Goal: Information Seeking & Learning: Learn about a topic

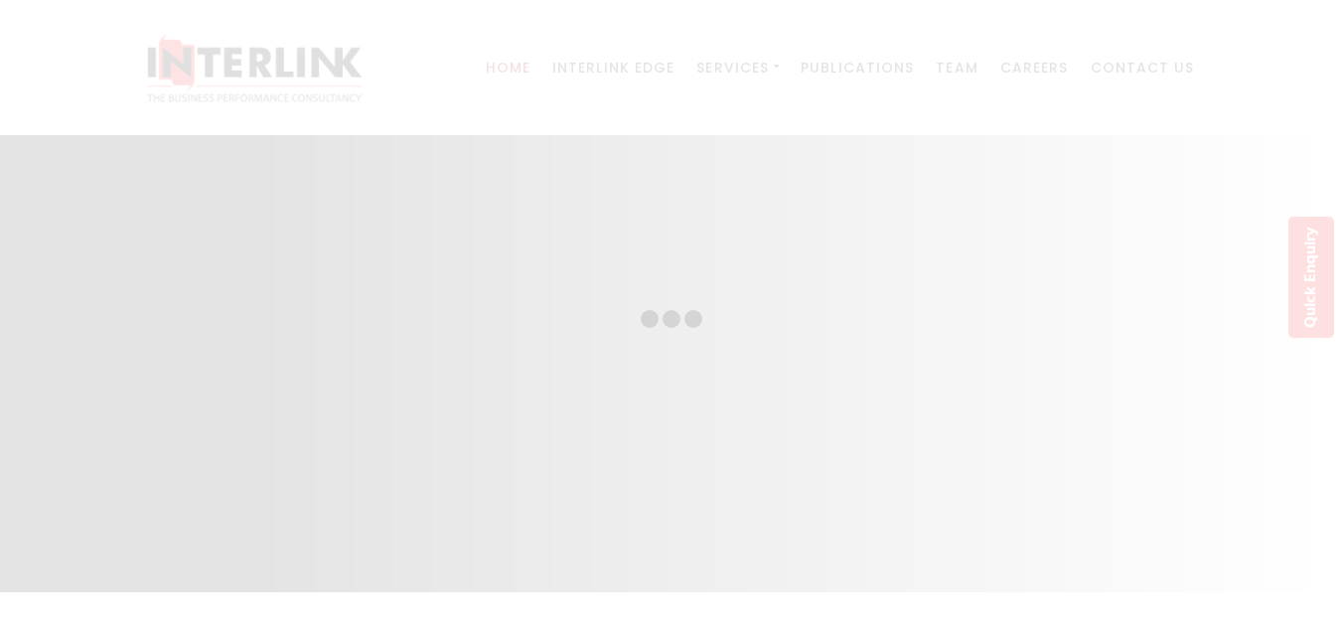
scroll to position [6226, 0]
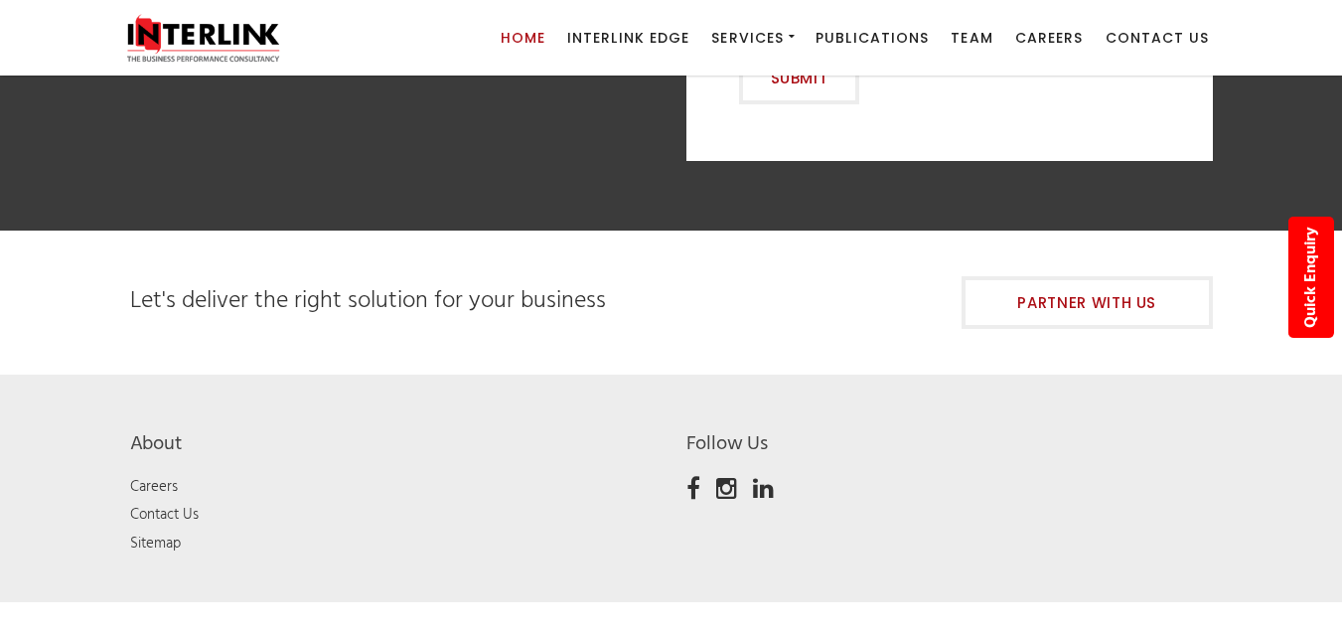
click at [203, 504] on li "Contact Us" at bounding box center [254, 515] width 248 height 22
click at [186, 502] on link "Contact Us" at bounding box center [164, 514] width 69 height 24
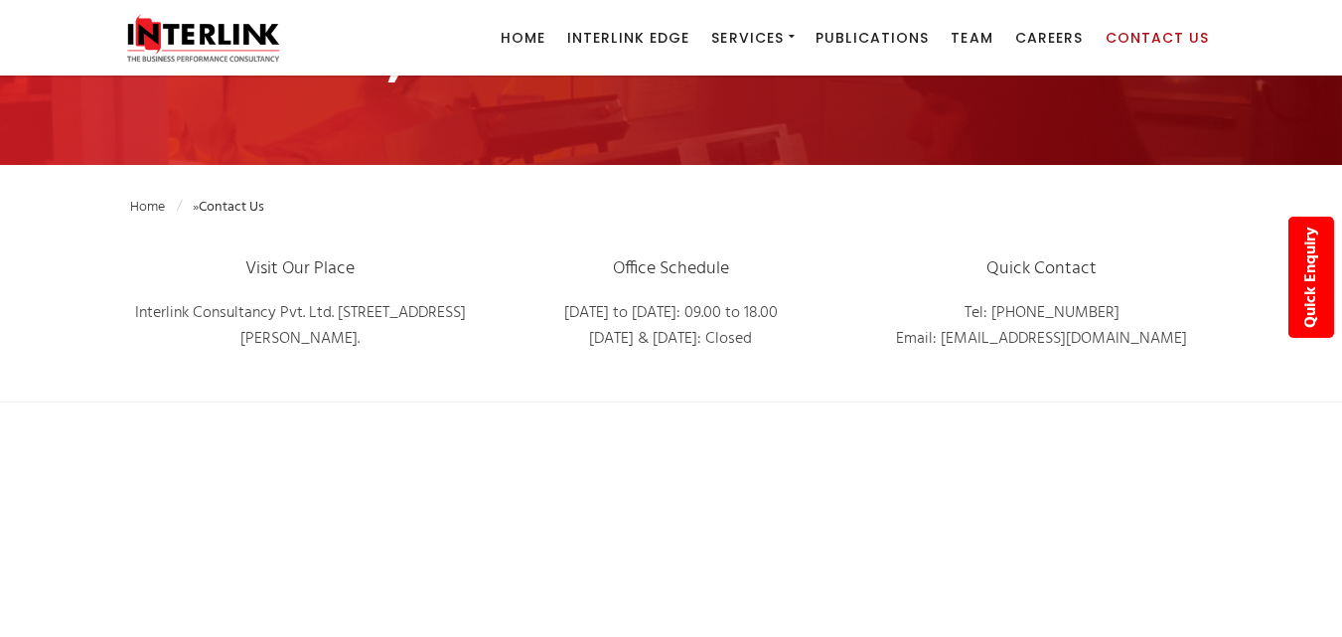
scroll to position [298, 0]
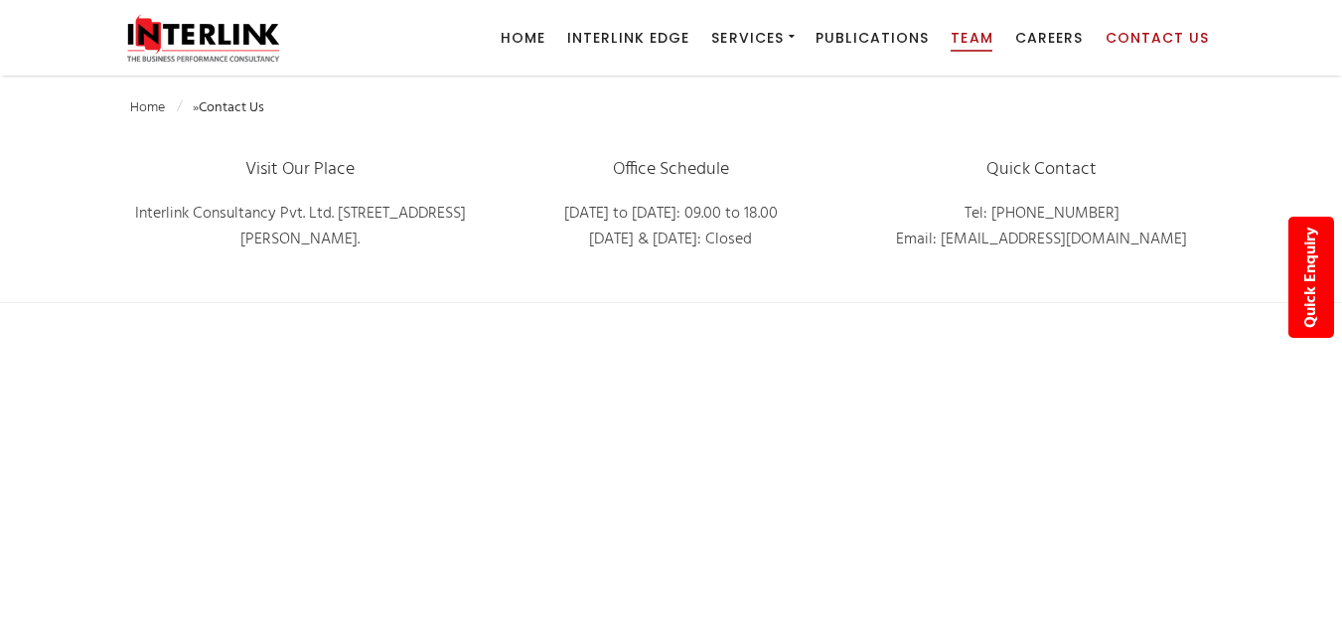
click at [961, 41] on span "Team" at bounding box center [971, 38] width 42 height 20
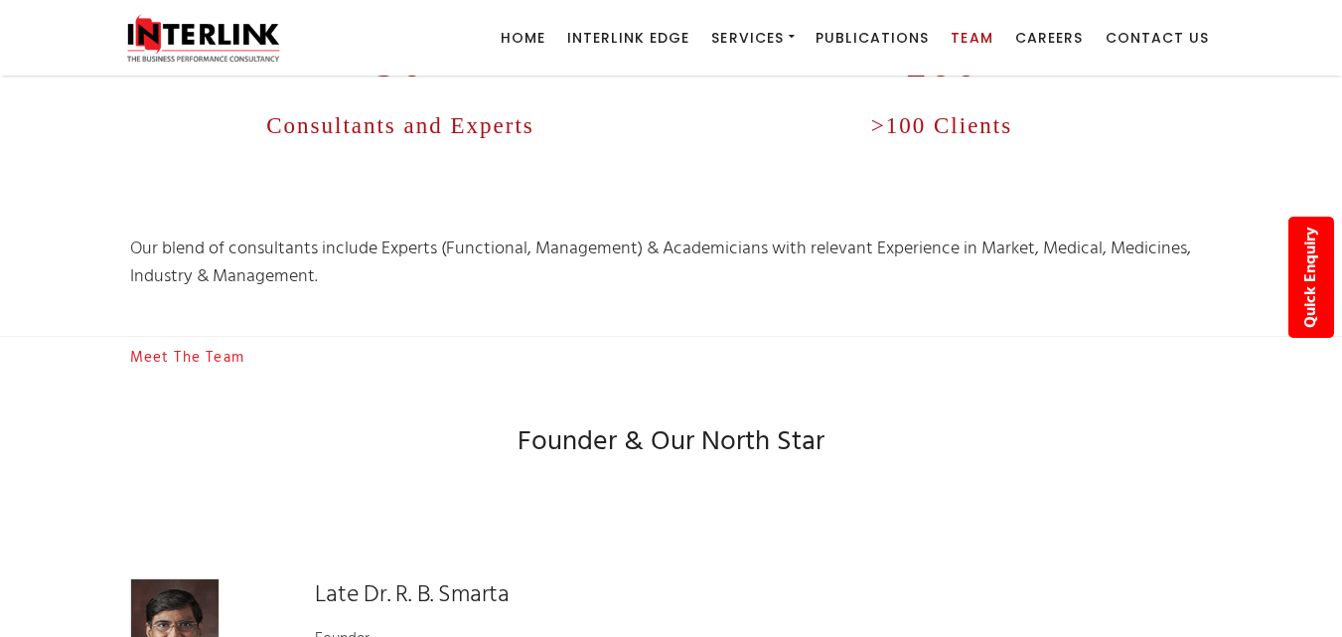
scroll to position [993, 0]
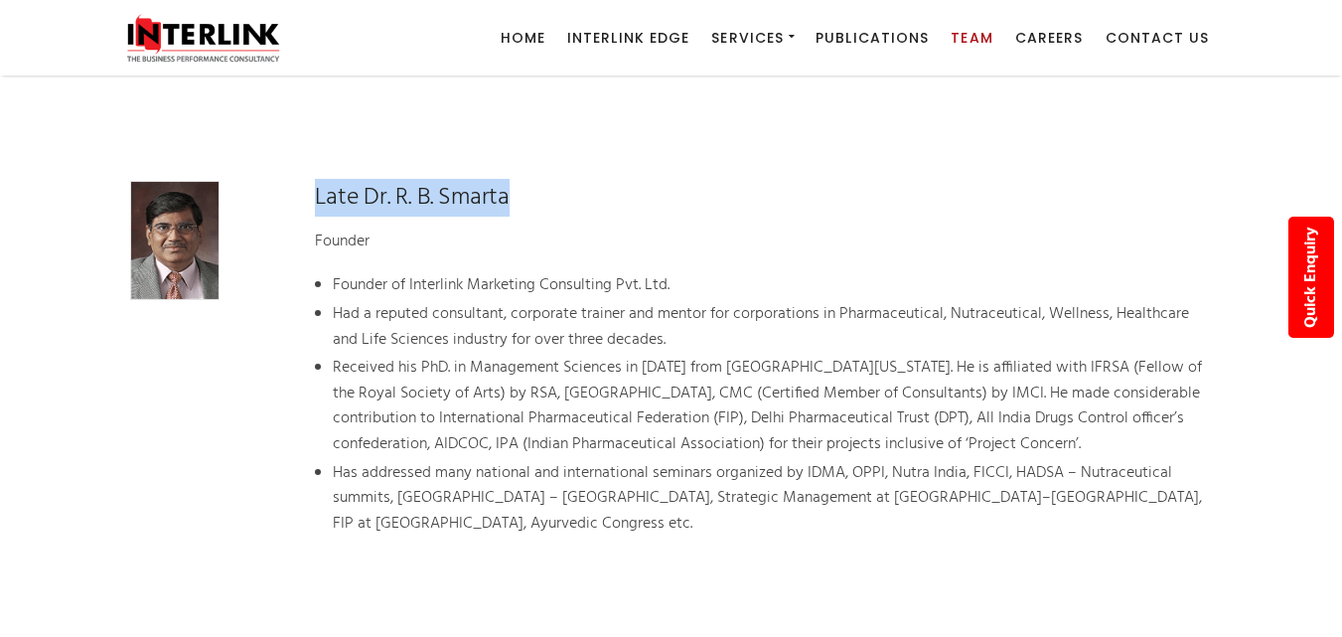
drag, startPoint x: 344, startPoint y: 200, endPoint x: 529, endPoint y: 205, distance: 185.8
click at [529, 205] on div "Late Dr. R. B. Smarta Founder Founder of Interlink Marketing Consulting Pvt. Lt…" at bounding box center [763, 383] width 926 height 405
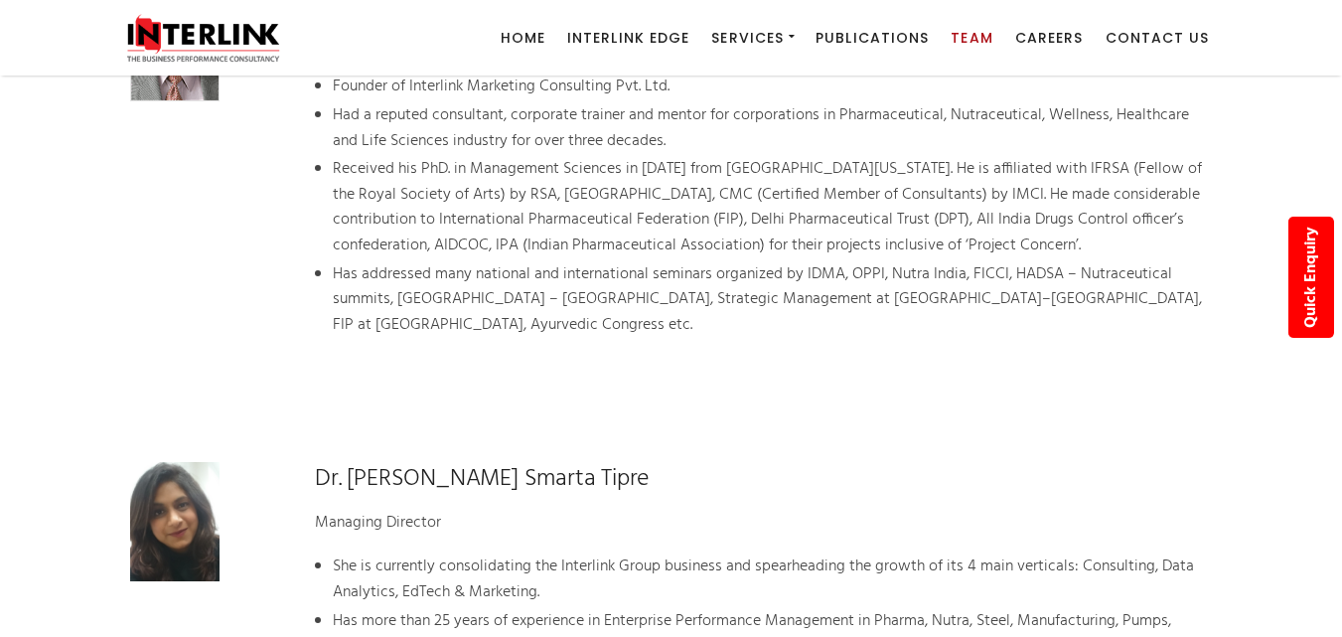
scroll to position [1390, 0]
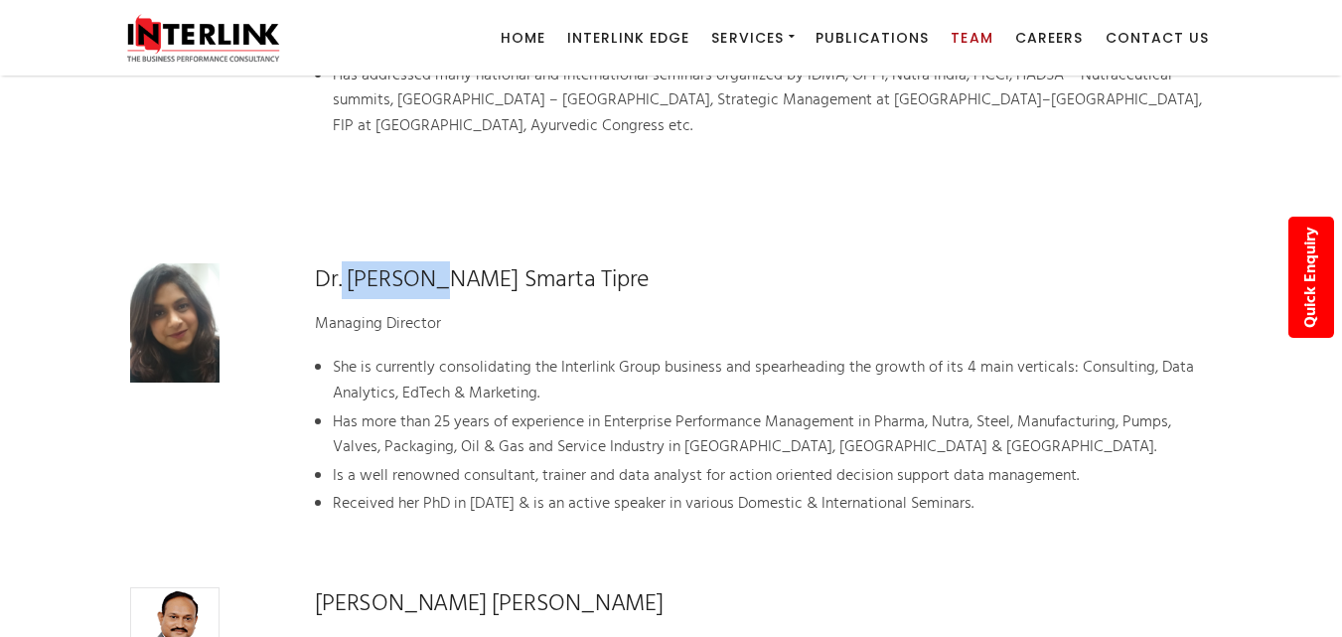
drag, startPoint x: 343, startPoint y: 259, endPoint x: 434, endPoint y: 260, distance: 91.4
click at [434, 263] on h4 "Dr. Sonali Smarta Tipre" at bounding box center [763, 280] width 897 height 34
copy h4 "Sonali Smarta Tipre"
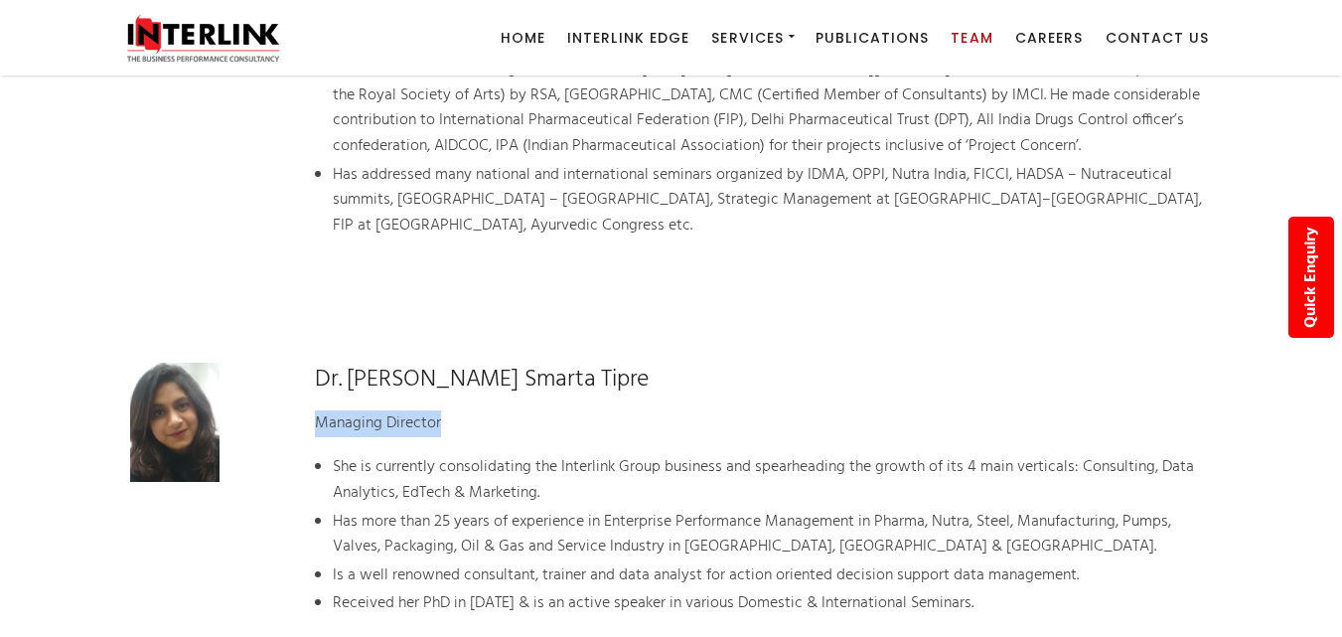
drag, startPoint x: 453, startPoint y: 385, endPoint x: 309, endPoint y: 399, distance: 144.7
click at [309, 399] on div "Dr. Sonali Smarta Tipre Managing Director She is currently consolidating the In…" at bounding box center [763, 514] width 926 height 304
copy p "Managing Director"
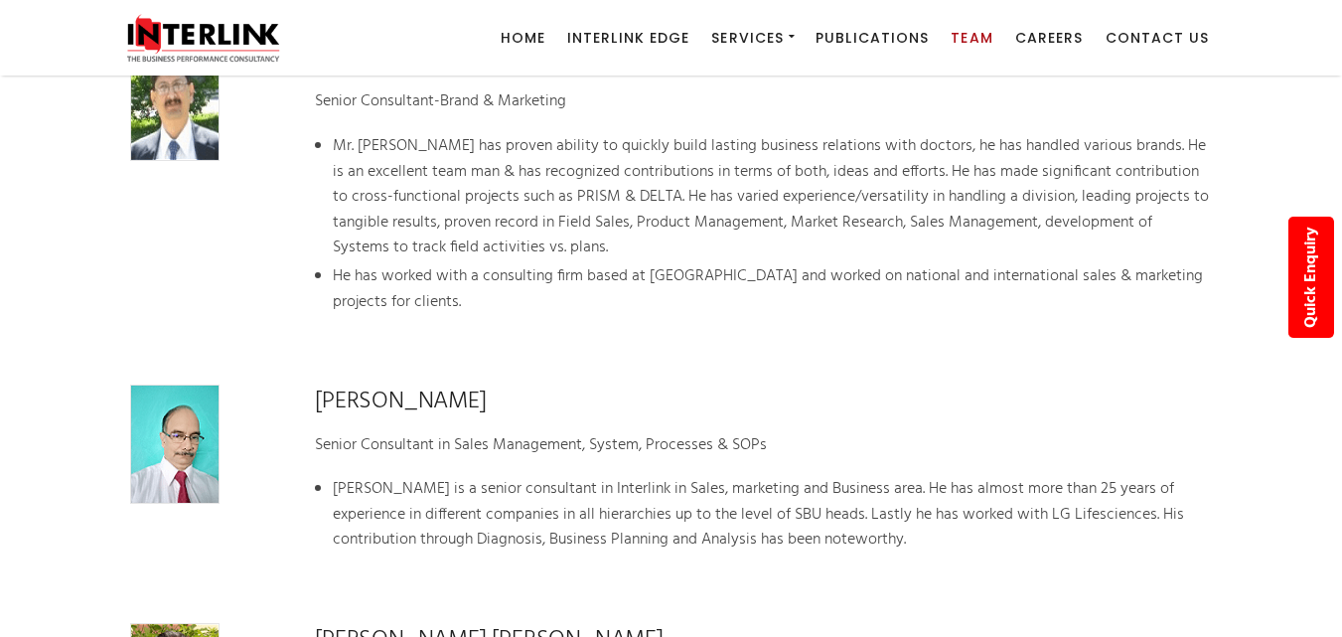
scroll to position [2383, 0]
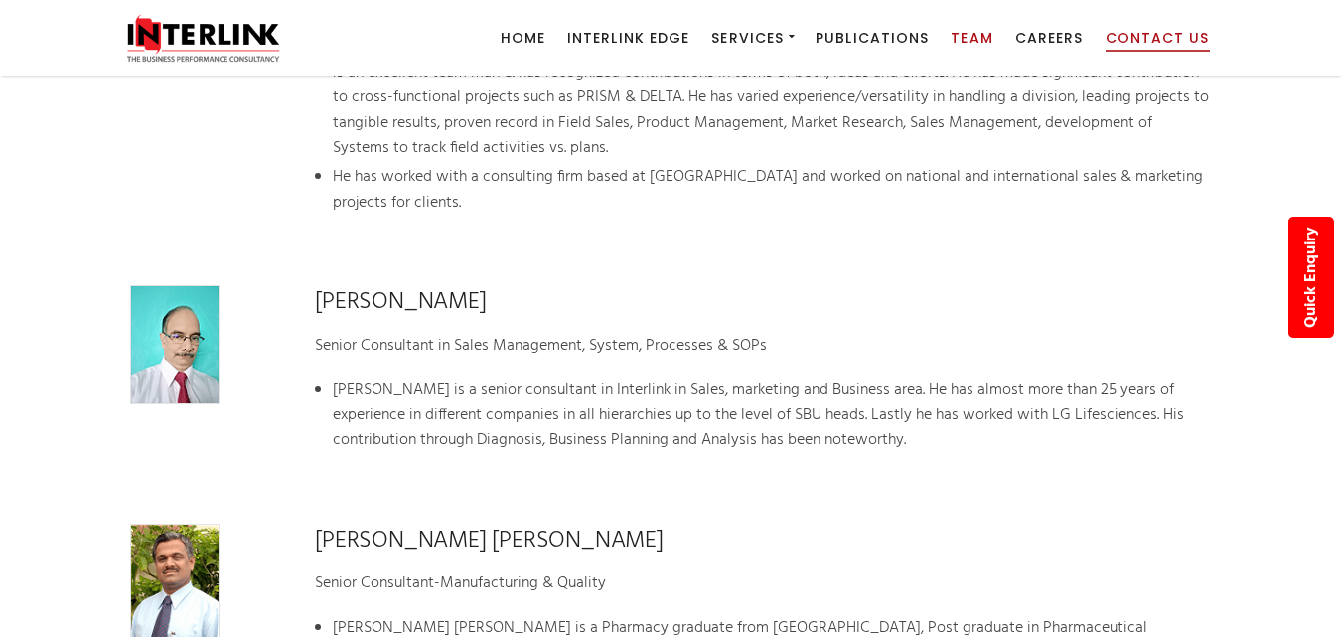
click at [1141, 38] on span "Contact Us" at bounding box center [1157, 38] width 104 height 20
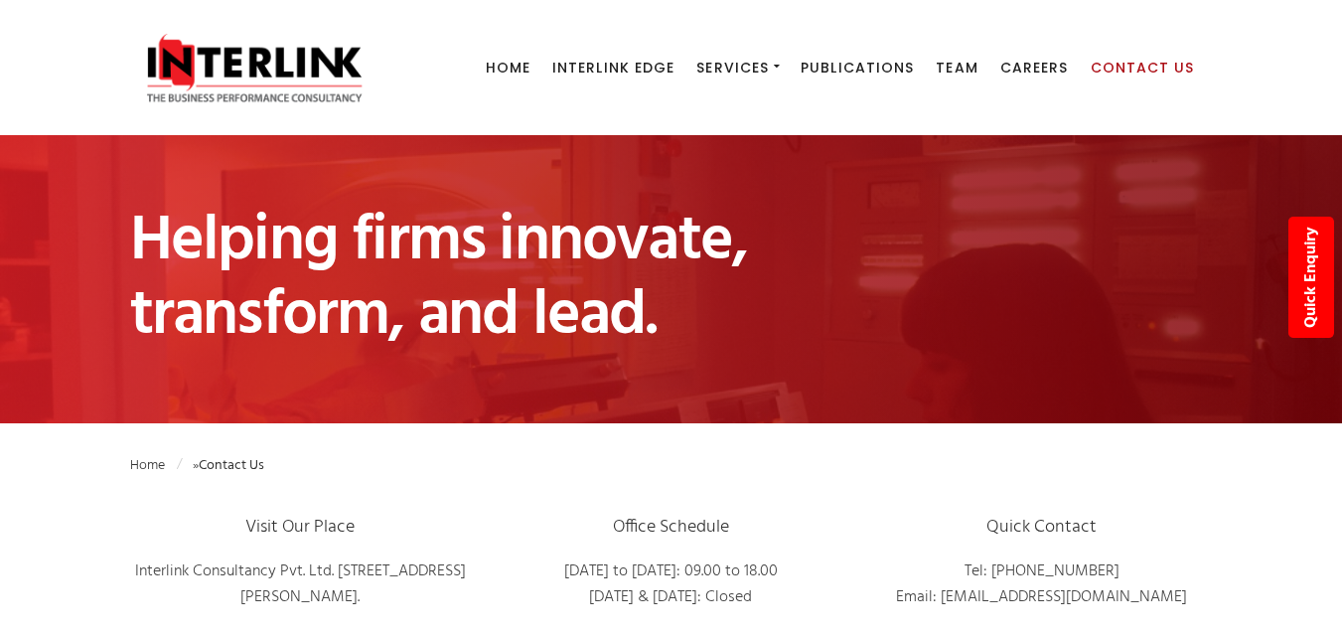
scroll to position [99, 0]
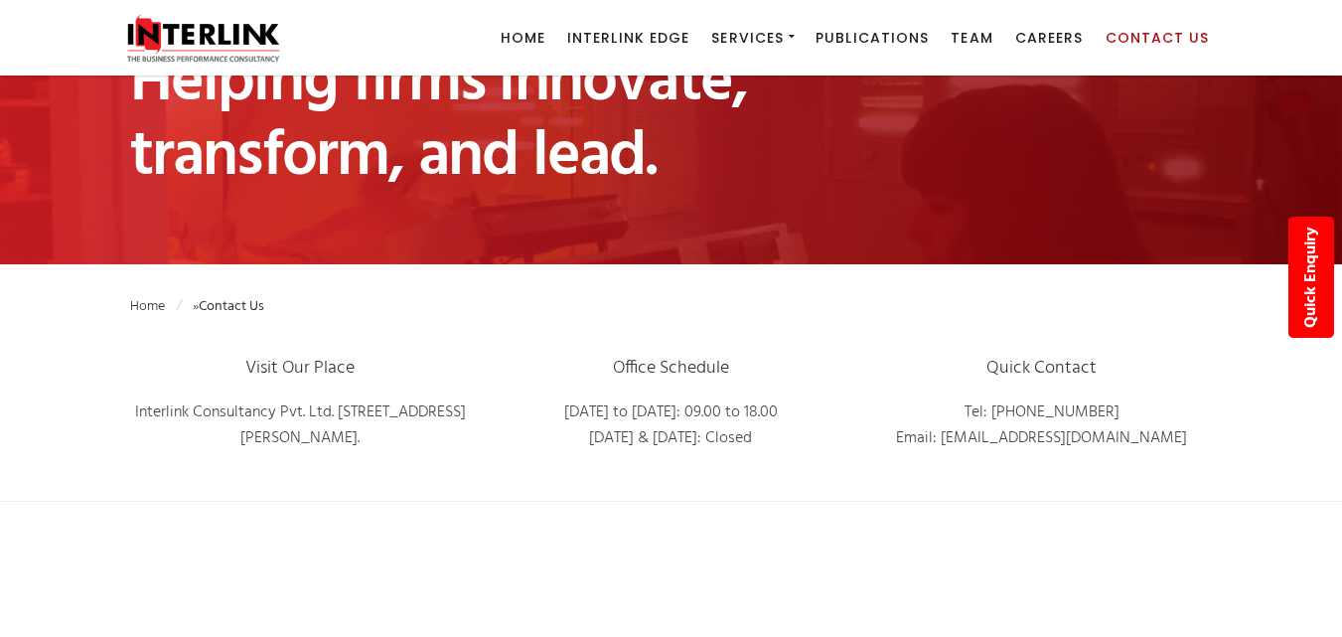
drag, startPoint x: 383, startPoint y: 462, endPoint x: 252, endPoint y: 462, distance: 131.1
click at [252, 451] on p "Interlink Consultancy Pvt. Ltd. 3A, Central Plaza, Near B.K.C, Kalina, Santacru…" at bounding box center [300, 425] width 341 height 51
copy p "Maharashtra, India."
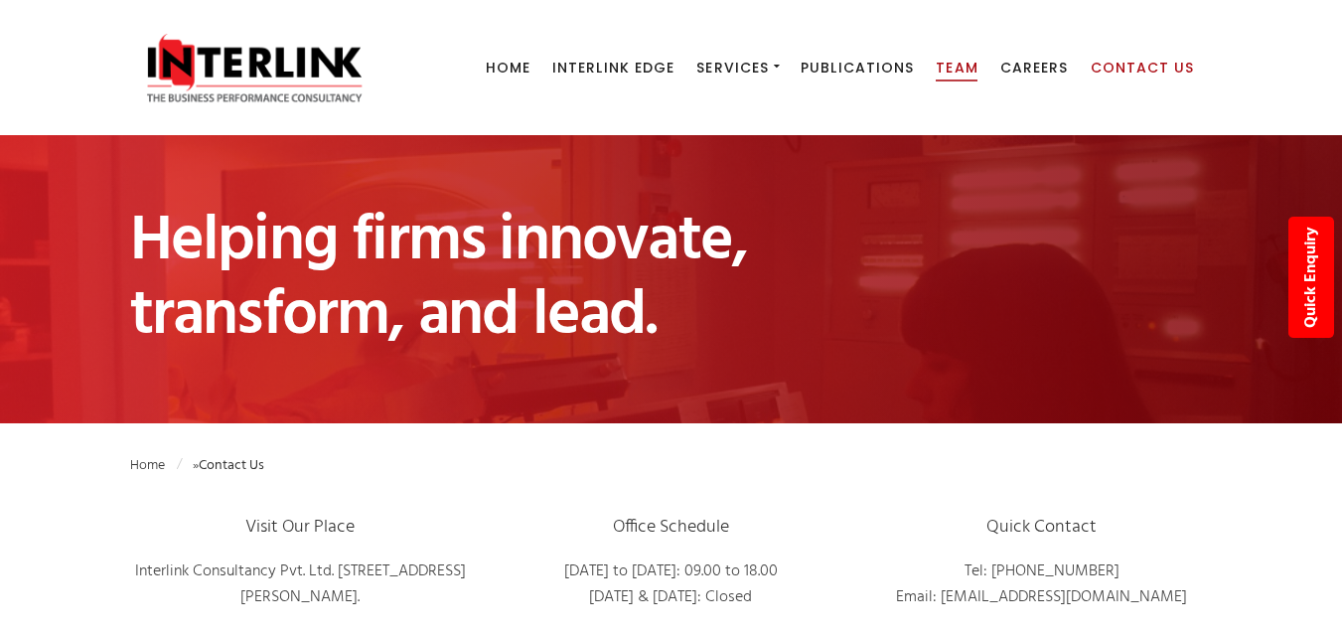
click at [949, 69] on span "Team" at bounding box center [956, 68] width 42 height 20
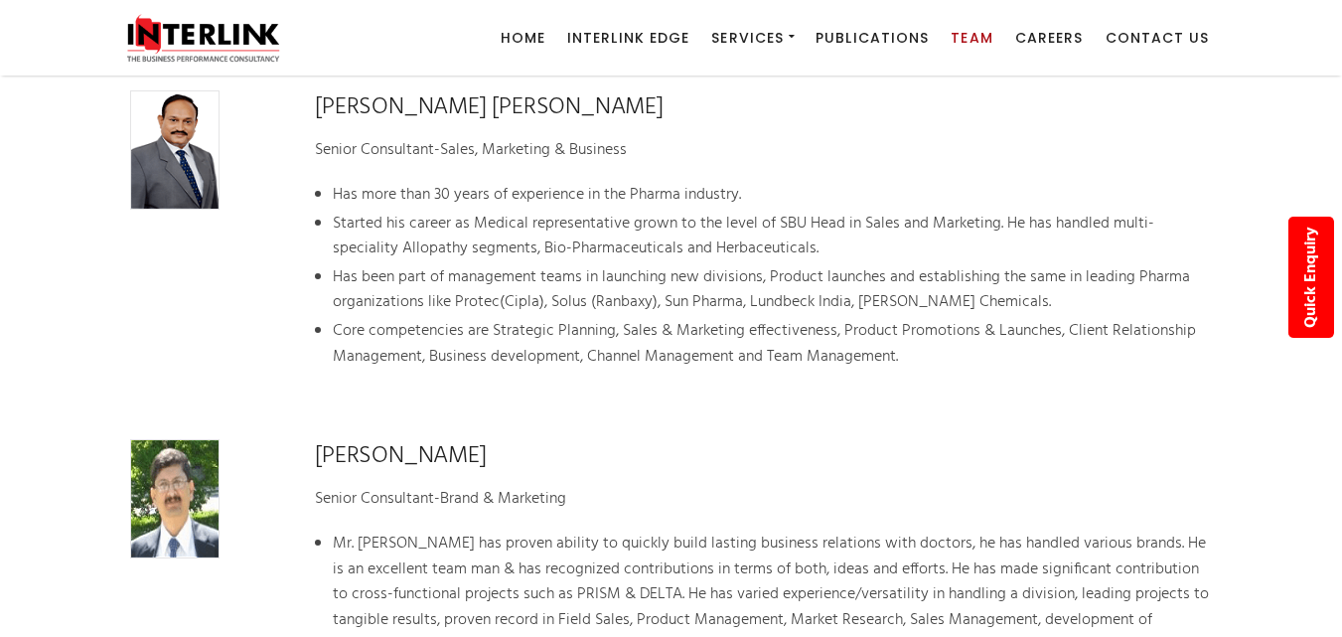
scroll to position [1986, 0]
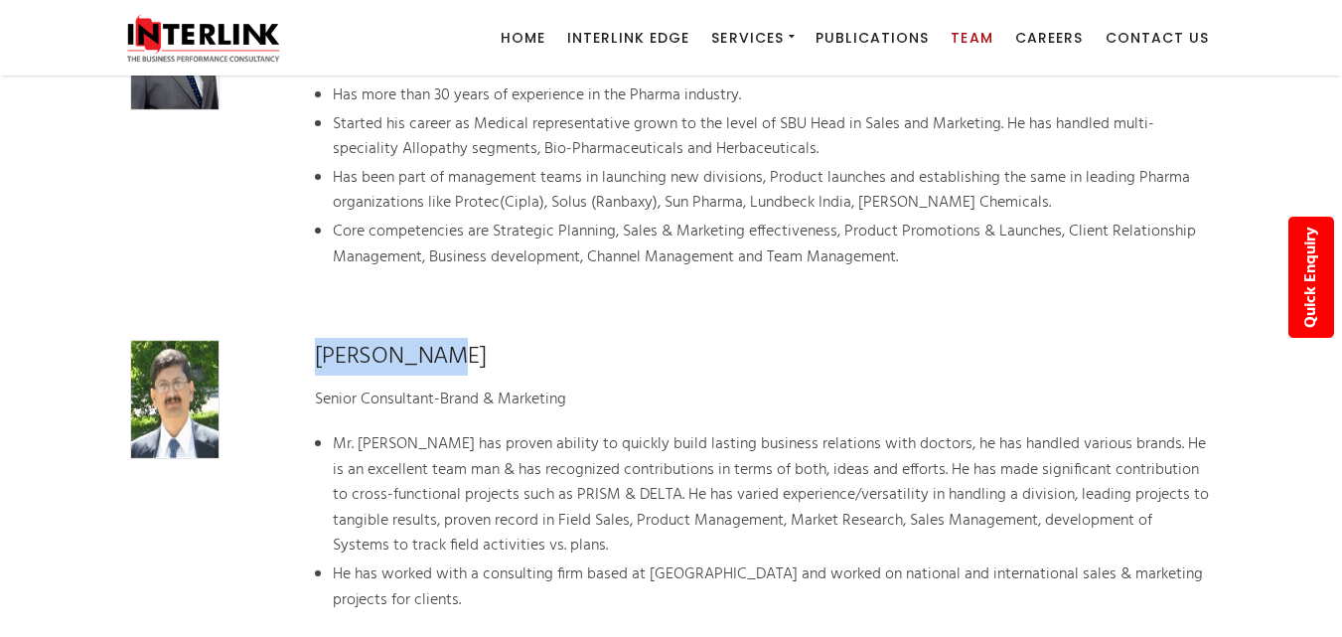
drag, startPoint x: 324, startPoint y: 332, endPoint x: 431, endPoint y: 329, distance: 107.3
click at [431, 340] on div "[PERSON_NAME] Senior Consultant-Brand & Marketing Mr. [PERSON_NAME] has proven …" at bounding box center [763, 501] width 926 height 323
click at [360, 342] on h4 "[PERSON_NAME]" at bounding box center [763, 357] width 897 height 34
drag, startPoint x: 382, startPoint y: 340, endPoint x: 484, endPoint y: 330, distance: 101.8
click at [484, 340] on h4 "[PERSON_NAME]" at bounding box center [763, 357] width 897 height 34
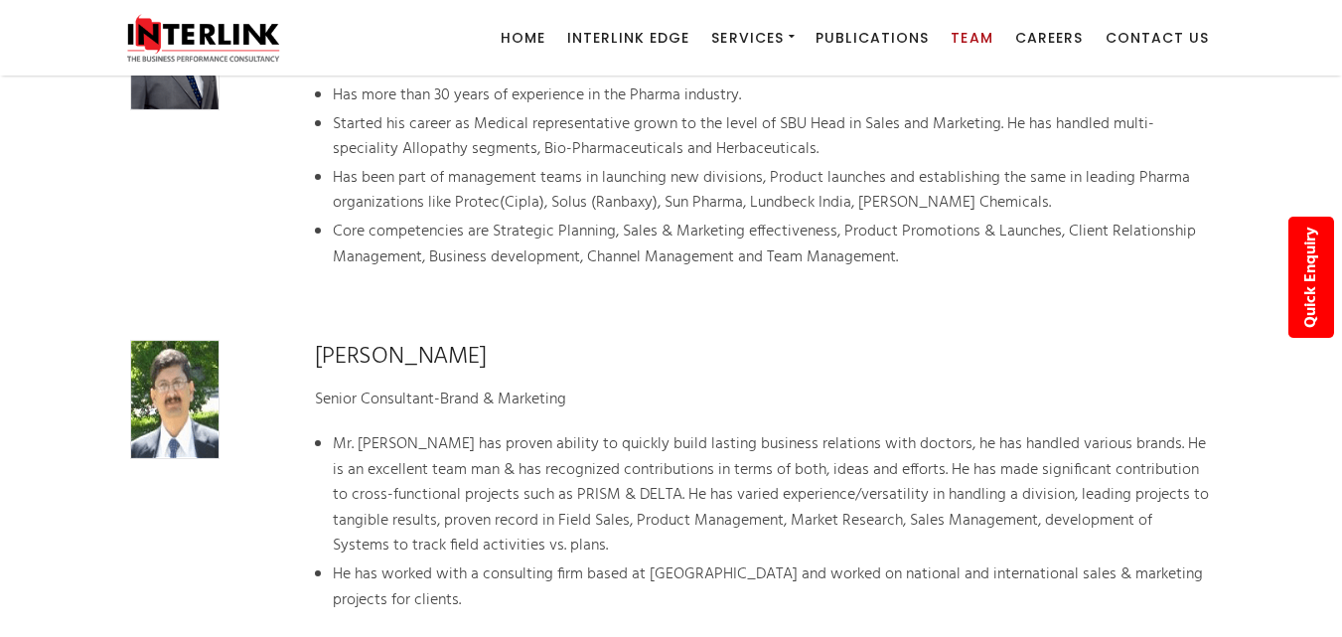
copy h4 "[PERSON_NAME]"
click at [381, 387] on p "Senior Consultant-Brand & Marketing" at bounding box center [763, 400] width 897 height 26
copy p "Senior Consultant-Brand & Marketing"
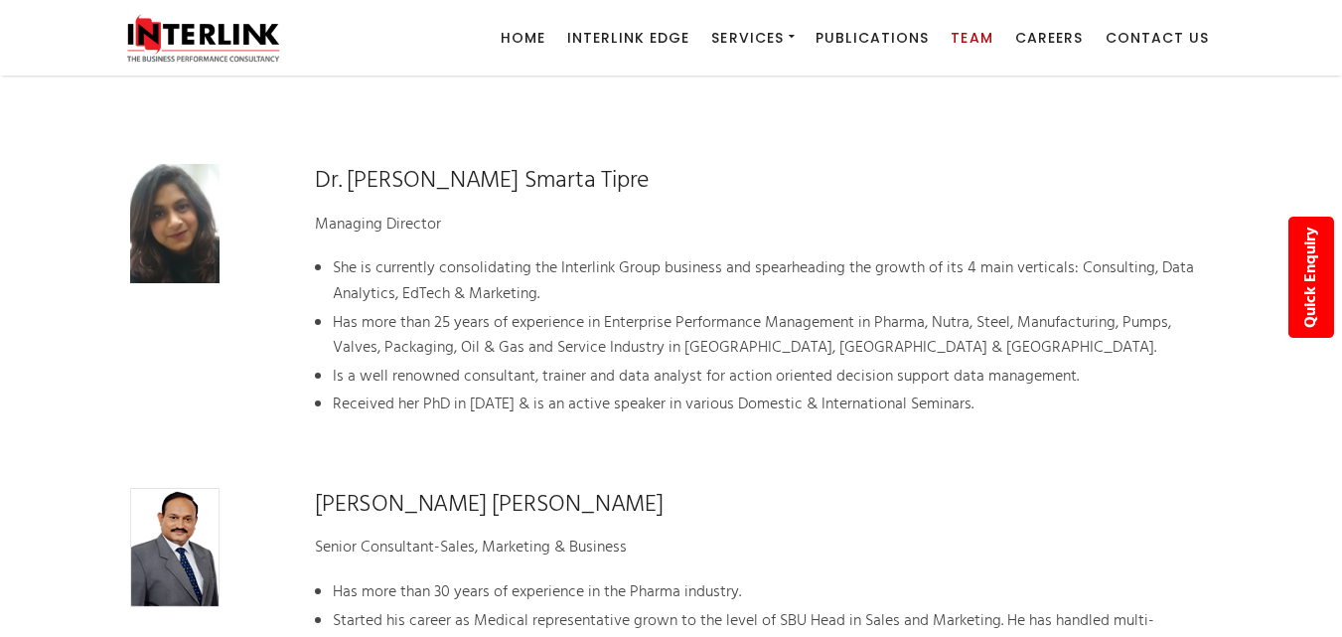
scroll to position [1390, 0]
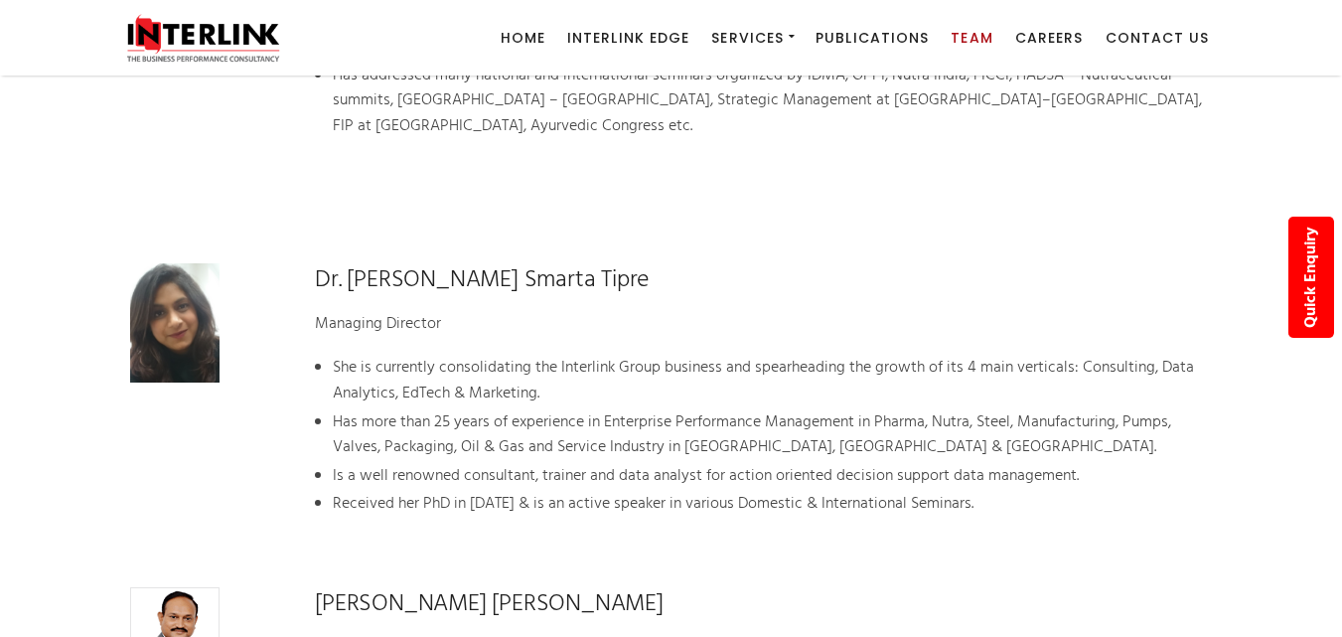
click at [349, 263] on h4 "Dr. [PERSON_NAME] Smarta Tipre" at bounding box center [763, 280] width 897 height 34
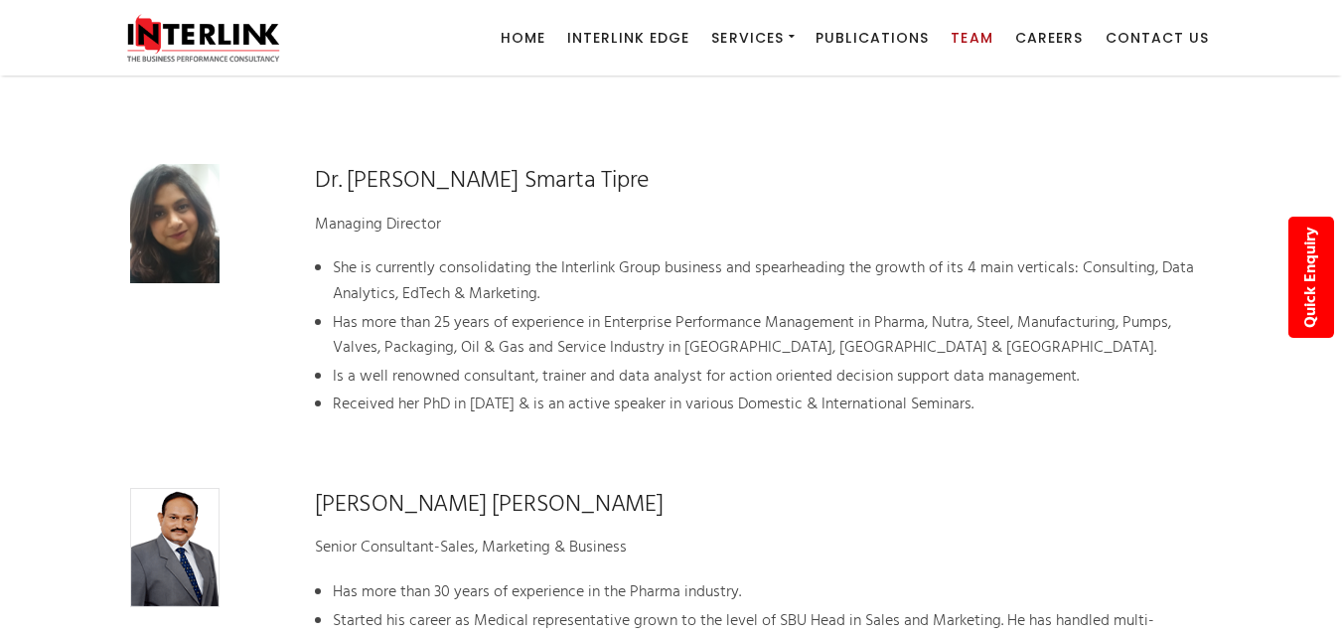
scroll to position [1688, 0]
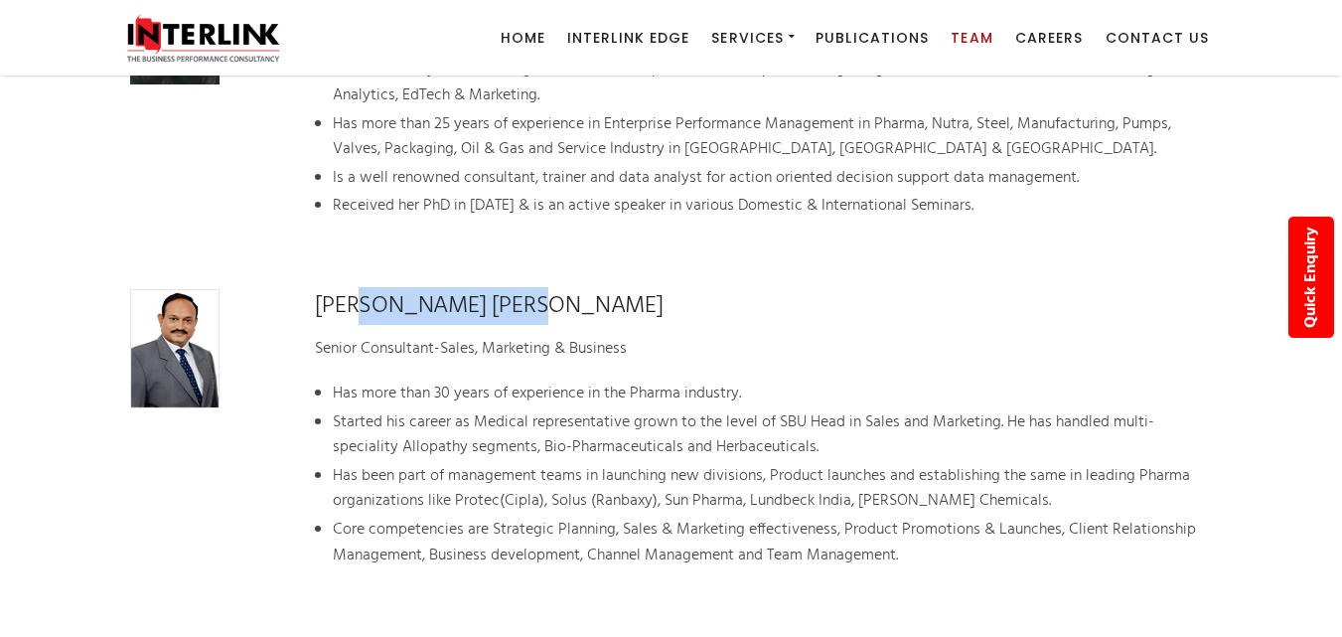
drag, startPoint x: 355, startPoint y: 272, endPoint x: 515, endPoint y: 272, distance: 159.9
click at [515, 289] on h4 "[PERSON_NAME] [PERSON_NAME]" at bounding box center [763, 306] width 897 height 34
copy h4 "[PERSON_NAME]"
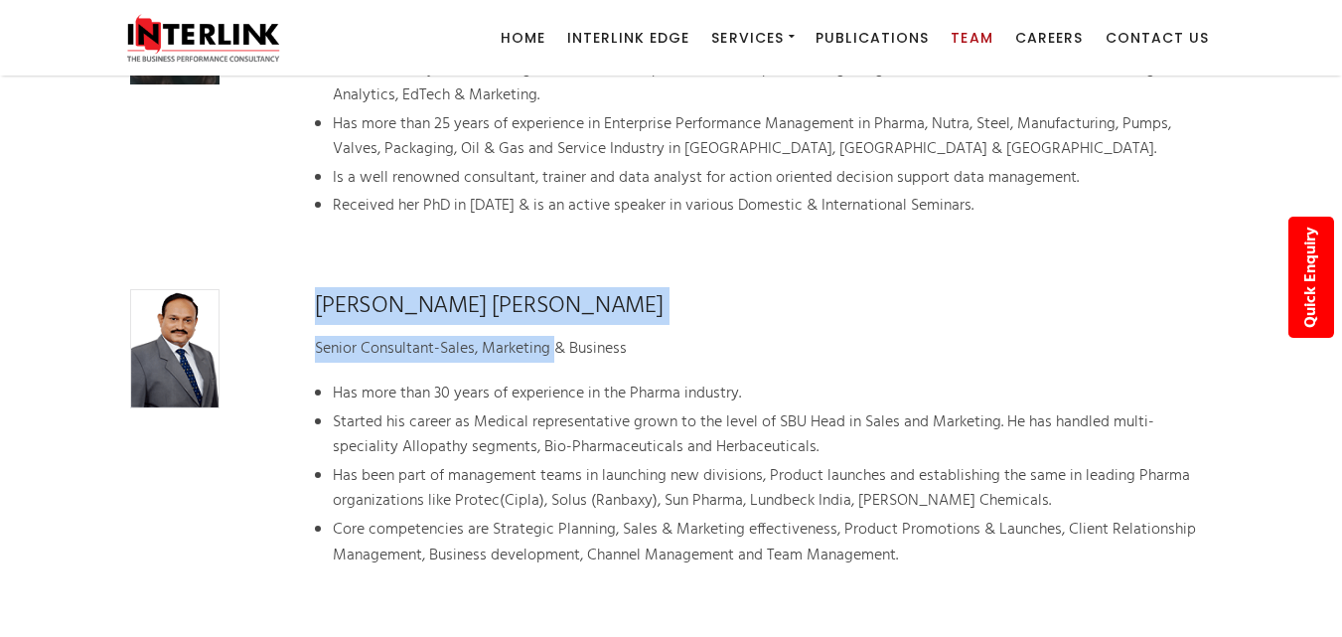
drag, startPoint x: 379, startPoint y: 313, endPoint x: 575, endPoint y: 305, distance: 195.8
click at [569, 314] on div "[PERSON_NAME] [PERSON_NAME] Senior Consultant-Sales, Marketing & Business Has m…" at bounding box center [671, 453] width 1112 height 349
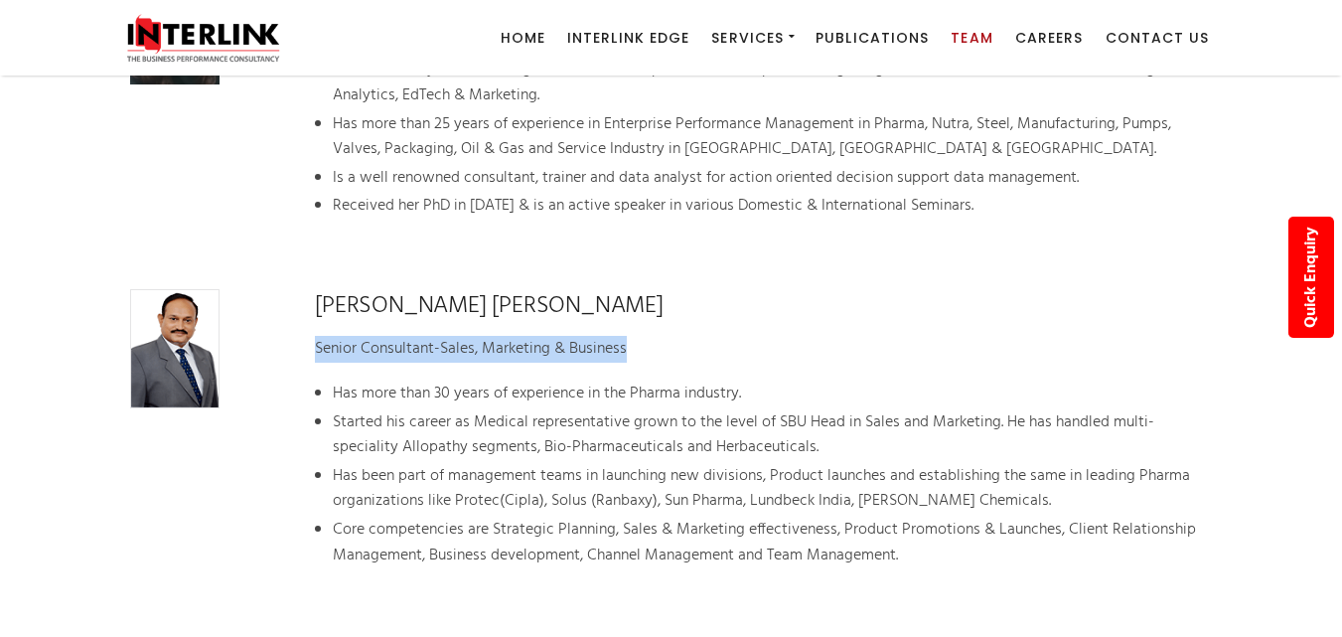
copy p "Senior Consultant-Sales, Marketing & Business"
